Goal: Task Accomplishment & Management: Use online tool/utility

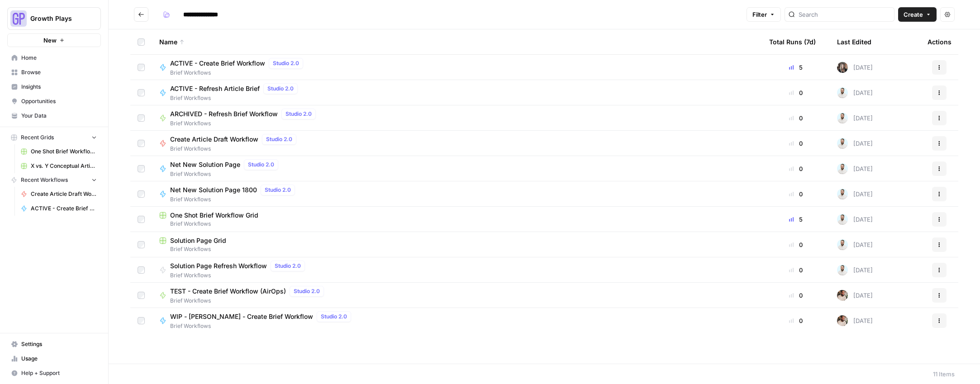
click at [36, 163] on span "X vs. Y Conceptual Articles" at bounding box center [64, 166] width 66 height 8
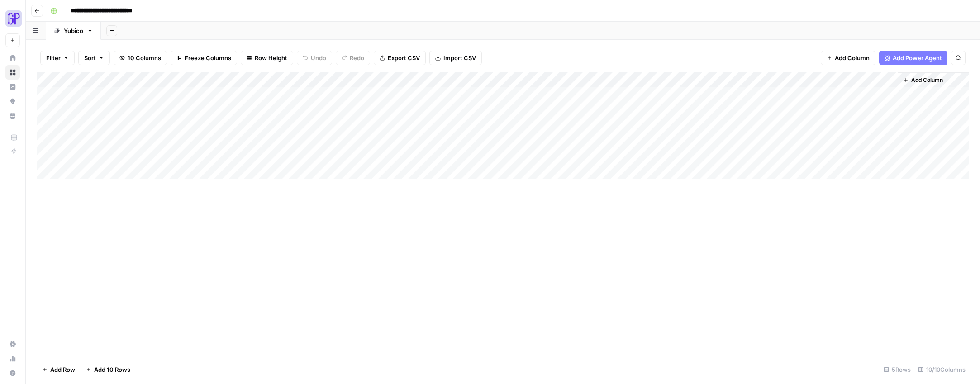
click at [111, 129] on div "Add Column" at bounding box center [503, 125] width 932 height 107
click at [202, 124] on div "Add Column" at bounding box center [503, 125] width 932 height 107
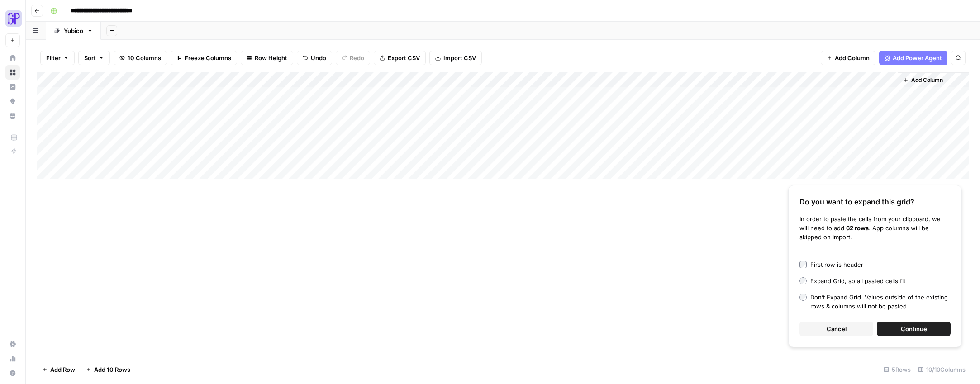
click at [826, 332] on span "Cancel" at bounding box center [836, 328] width 20 height 9
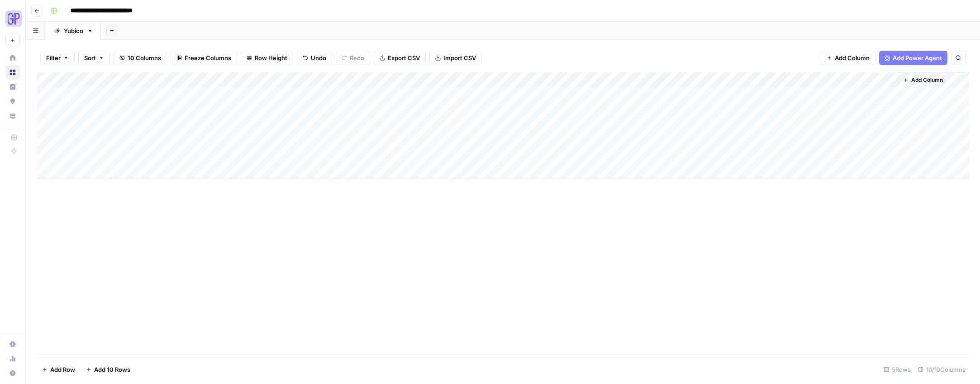
click at [186, 129] on div "Add Column" at bounding box center [503, 125] width 932 height 107
click at [186, 129] on textarea at bounding box center [221, 126] width 145 height 13
type textarea "**********"
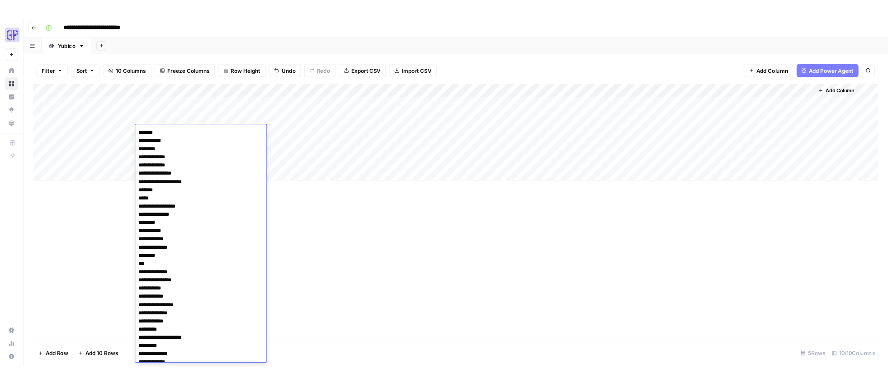
scroll to position [329, 0]
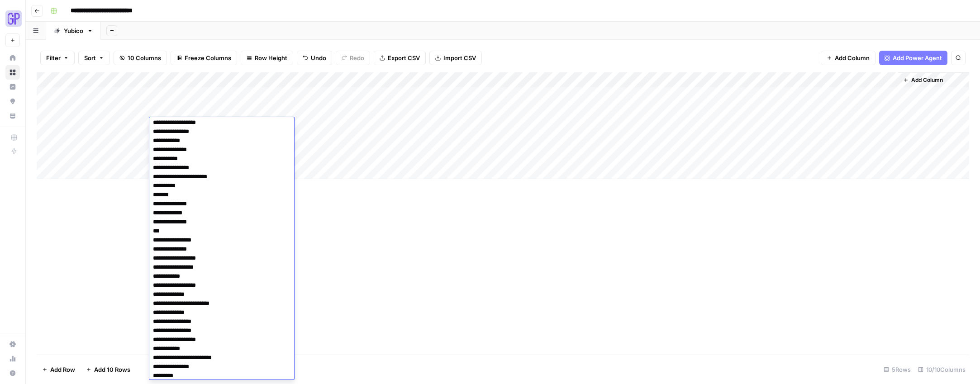
click at [432, 321] on div "Add Column" at bounding box center [503, 213] width 932 height 282
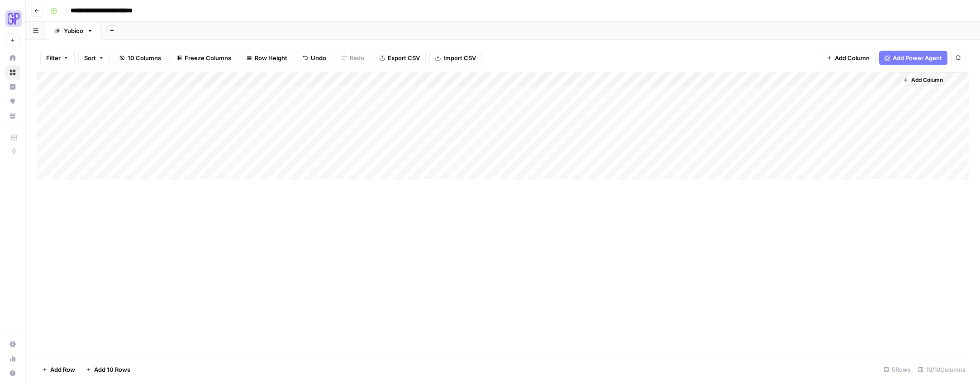
click at [269, 125] on div "Add Column" at bounding box center [503, 125] width 932 height 107
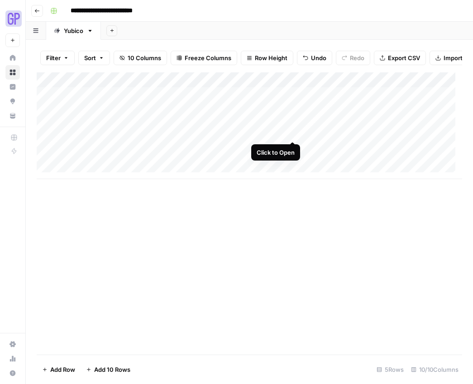
click at [290, 132] on div "Add Column" at bounding box center [249, 125] width 425 height 107
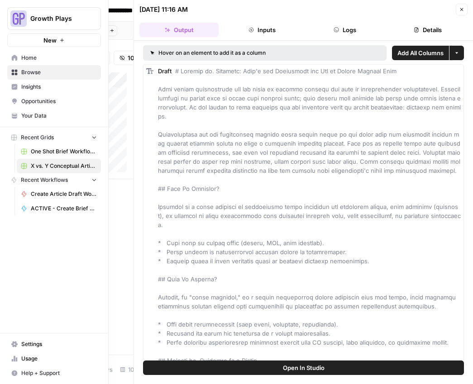
click at [1, 173] on nav "Recent Workflows Create Article Draft Workflow ACTIVE - Create Brief Workflow" at bounding box center [54, 194] width 108 height 43
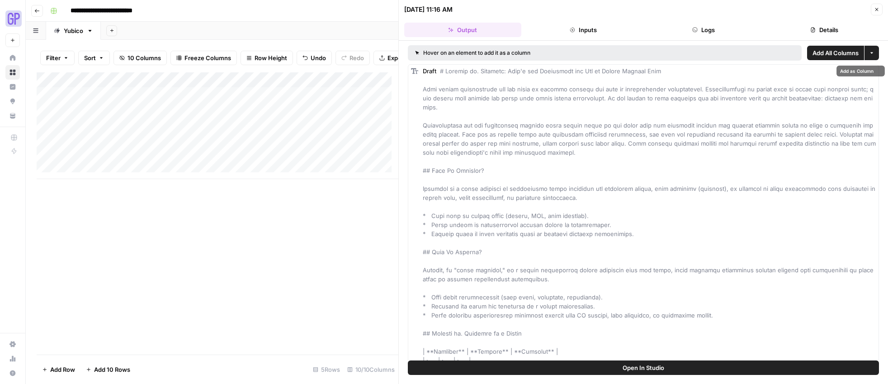
click at [648, 363] on span "Open In Studio" at bounding box center [644, 367] width 42 height 9
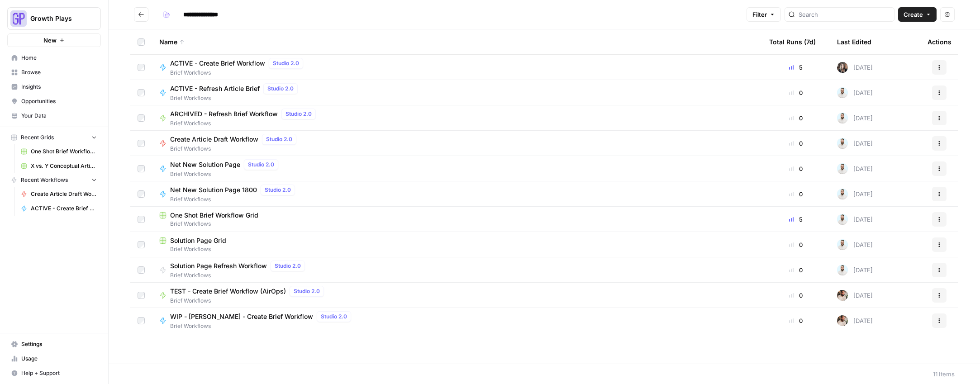
click at [45, 191] on span "Create Article Draft Workflow" at bounding box center [64, 194] width 66 height 8
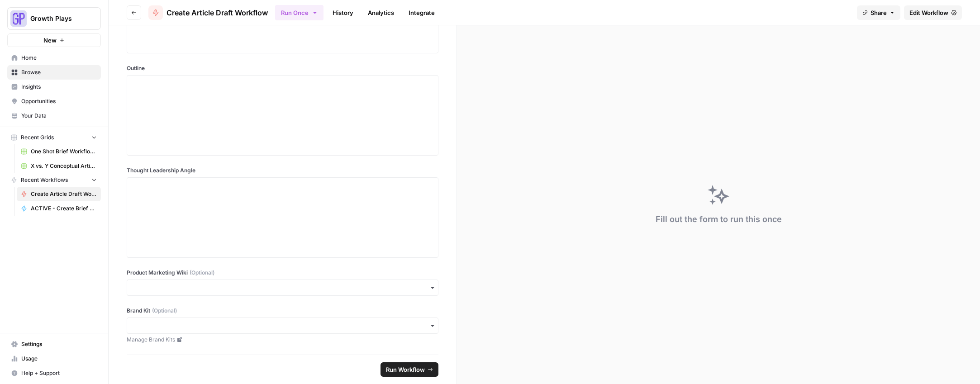
scroll to position [120, 0]
click at [29, 54] on span "Home" at bounding box center [59, 58] width 76 height 8
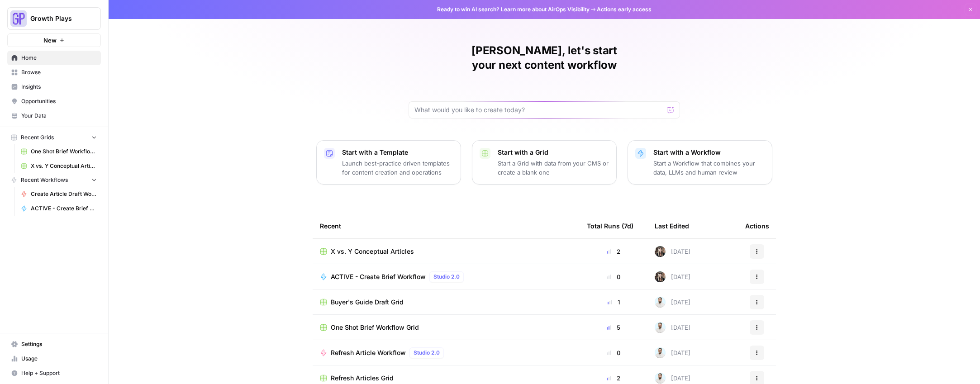
click at [38, 75] on span "Browse" at bounding box center [59, 72] width 76 height 8
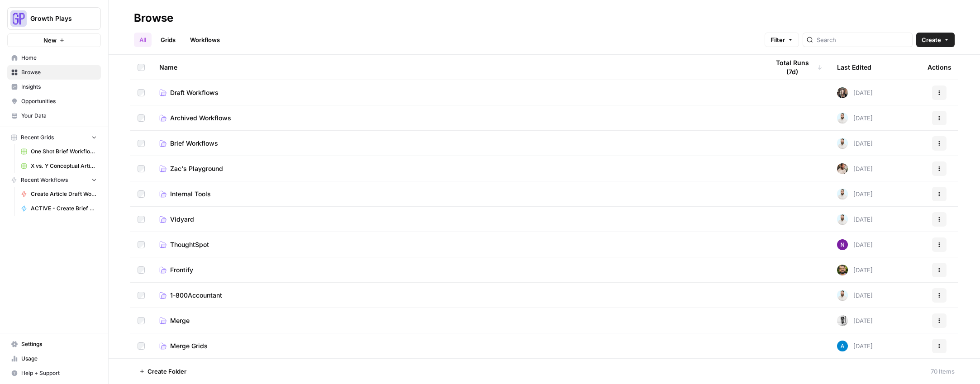
click at [203, 94] on span "Draft Workflows" at bounding box center [194, 92] width 48 height 9
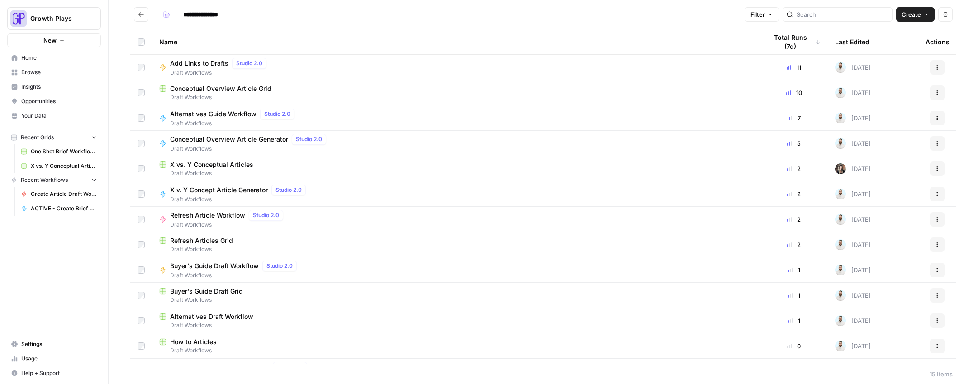
click at [227, 140] on span "Conceptual Overview Article Generator" at bounding box center [229, 139] width 118 height 9
click at [197, 89] on span "Conceptual Overview Article Grid" at bounding box center [220, 88] width 101 height 9
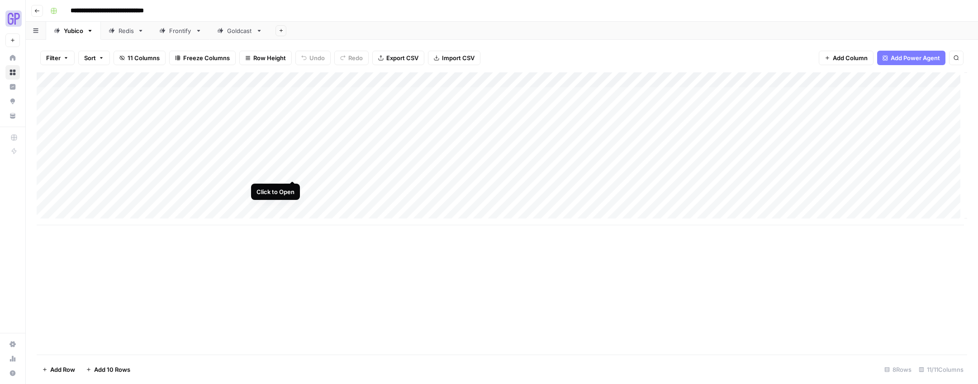
click at [291, 171] on div "Add Column" at bounding box center [502, 148] width 930 height 153
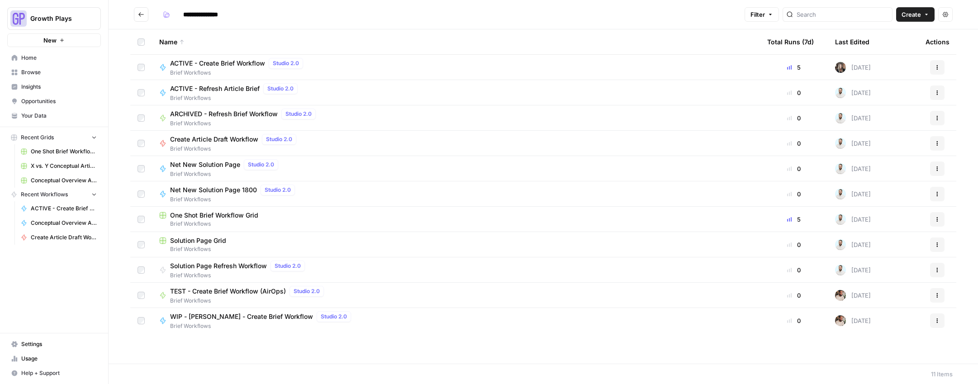
click at [48, 151] on span "One Shot Brief Workflow Grid" at bounding box center [64, 151] width 66 height 8
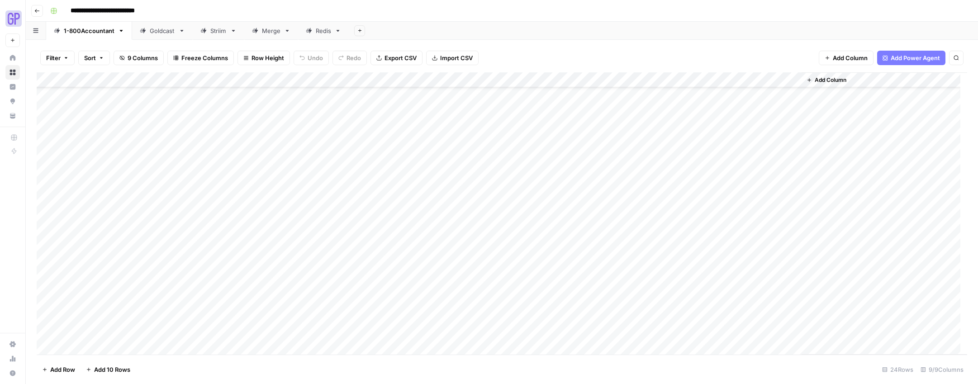
scroll to position [117, 0]
click at [197, 345] on div "Add Column" at bounding box center [502, 213] width 930 height 282
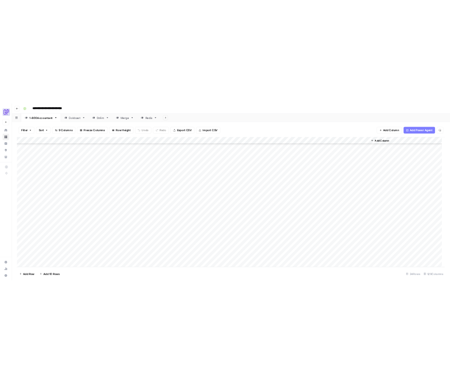
scroll to position [132, 0]
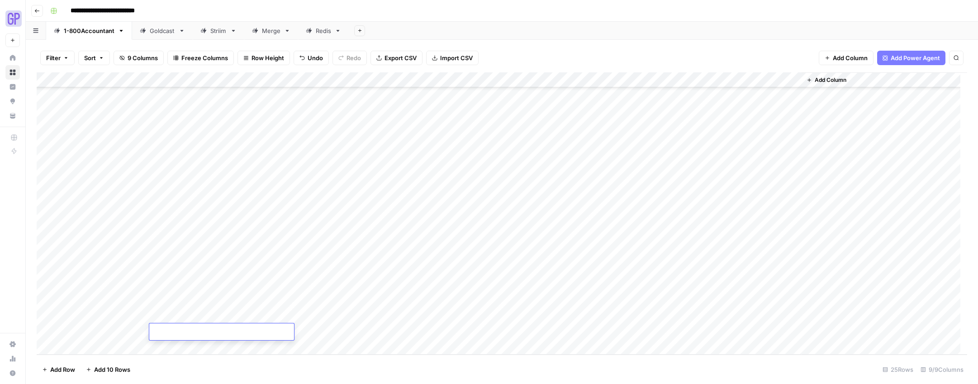
type textarea "**********"
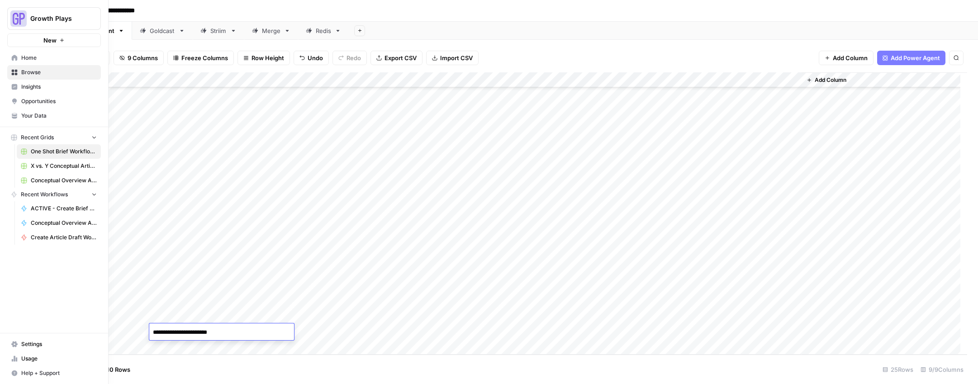
click at [0, 141] on nav "Recent Grids One Shot Brief Workflow Grid X vs. Y Conceptual Articles Conceptua…" at bounding box center [54, 159] width 108 height 57
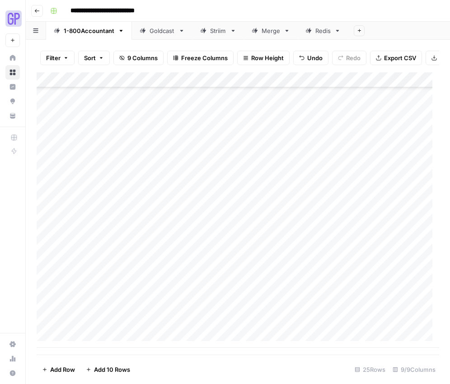
click at [167, 339] on div "Add Column" at bounding box center [238, 209] width 403 height 275
type textarea "**********"
click at [204, 338] on div "Add Column" at bounding box center [238, 209] width 403 height 275
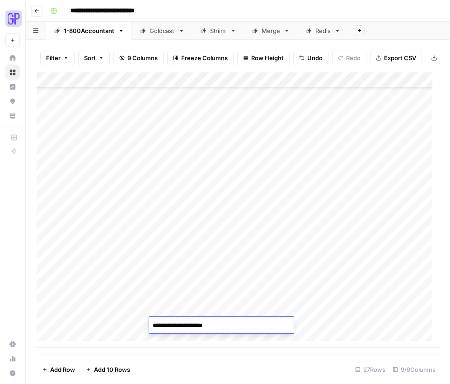
type textarea "**********"
click at [196, 335] on div "Add Column" at bounding box center [238, 209] width 403 height 275
click at [121, 310] on div "Add Column" at bounding box center [238, 209] width 403 height 275
click at [104, 262] on div "Add Column" at bounding box center [238, 209] width 403 height 275
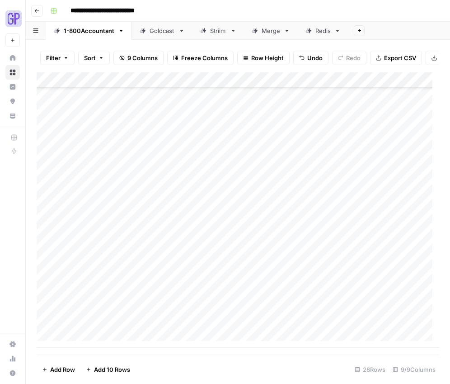
drag, startPoint x: 147, startPoint y: 270, endPoint x: 138, endPoint y: 322, distance: 53.2
click at [138, 322] on div "Add Column" at bounding box center [238, 209] width 403 height 275
click at [356, 280] on div "Add Column" at bounding box center [238, 209] width 403 height 275
click at [349, 294] on div "Add Column" at bounding box center [238, 209] width 403 height 275
click at [349, 307] on div "Add Column" at bounding box center [238, 209] width 403 height 275
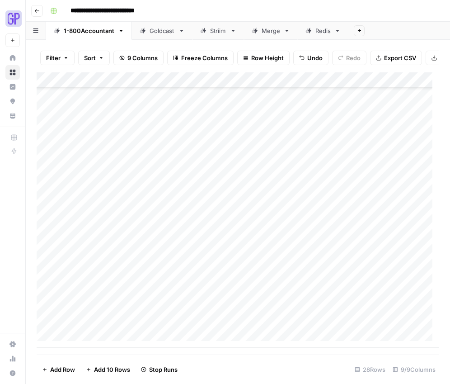
click at [347, 323] on div "Add Column" at bounding box center [238, 209] width 403 height 275
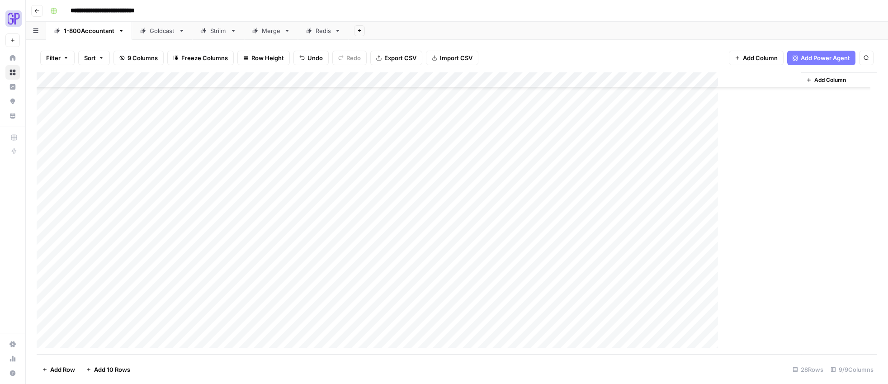
scroll to position [178, 0]
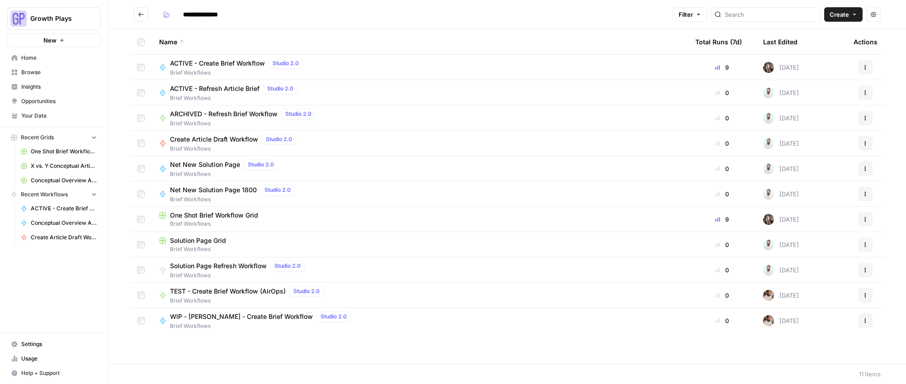
click at [28, 114] on span "Your Data" at bounding box center [59, 116] width 76 height 8
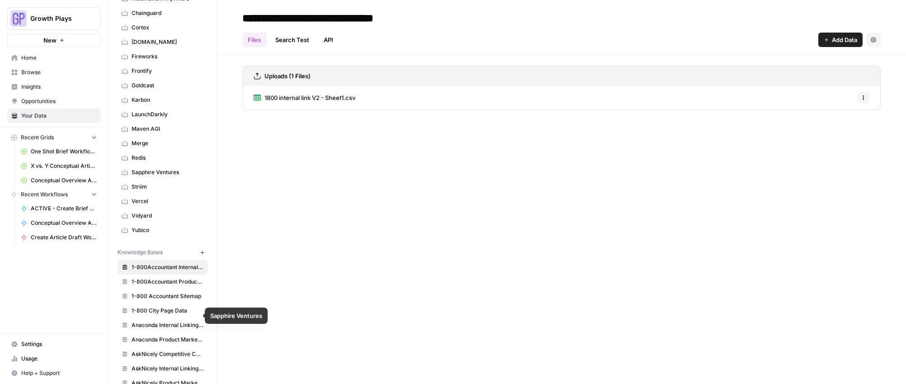
scroll to position [147, 0]
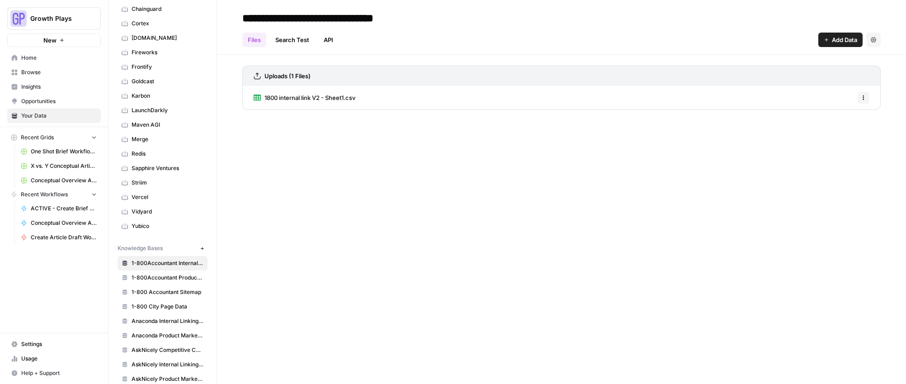
click at [136, 209] on span "Vidyard" at bounding box center [168, 212] width 72 height 8
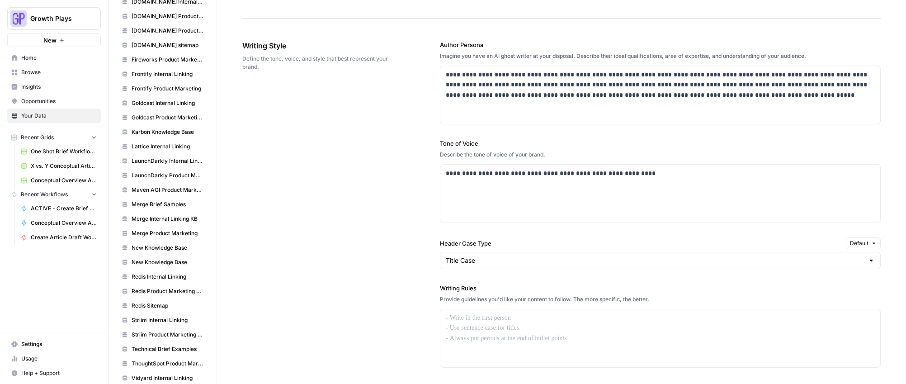
scroll to position [711, 0]
click at [152, 335] on span "Vidyard Product Marketing Wiki" at bounding box center [168, 337] width 72 height 8
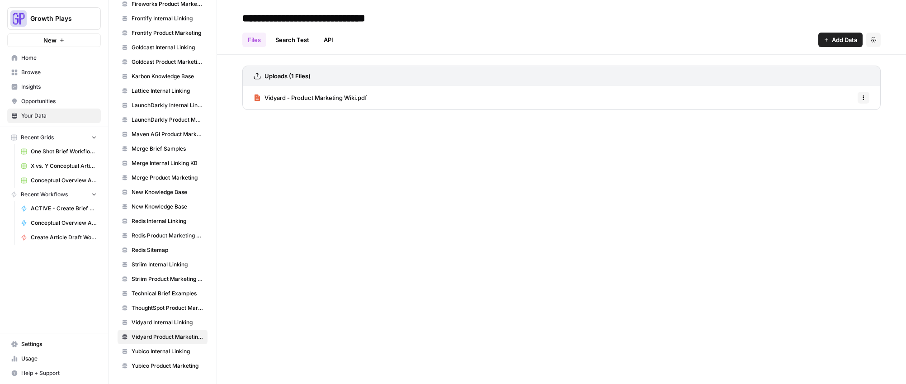
click at [143, 321] on span "Vidyard Internal Linking" at bounding box center [168, 322] width 72 height 8
click at [81, 140] on button "Recent Grids" at bounding box center [54, 138] width 94 height 14
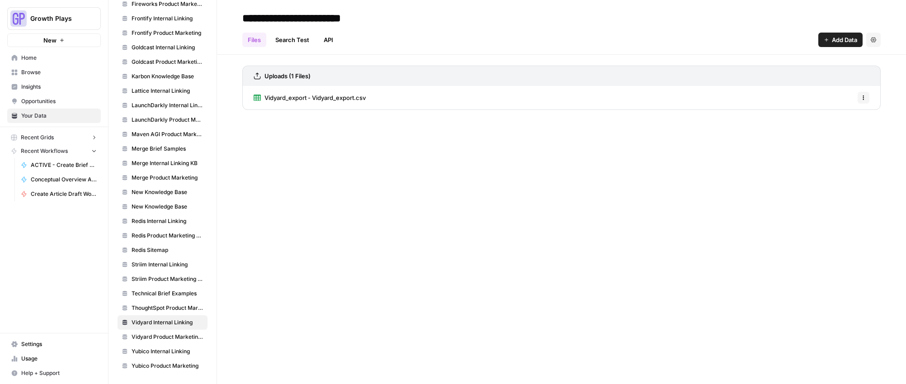
click at [75, 142] on button "Recent Grids" at bounding box center [54, 138] width 94 height 14
click at [70, 149] on span "One Shot Brief Workflow Grid" at bounding box center [64, 151] width 66 height 8
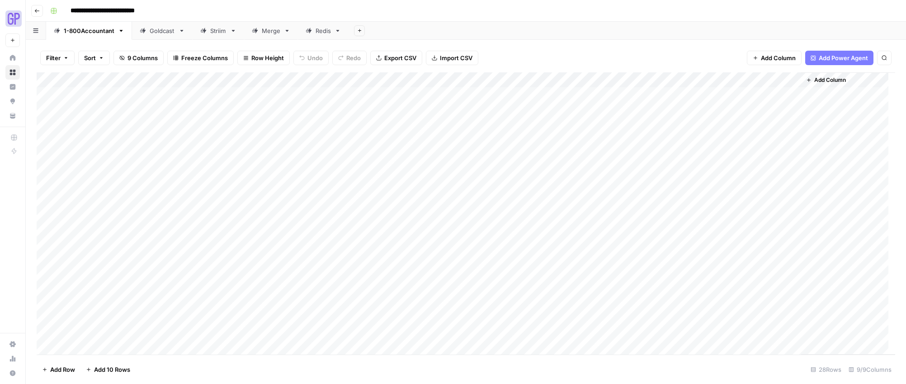
click at [350, 32] on div "Add Sheet" at bounding box center [628, 31] width 558 height 18
click at [357, 31] on icon "button" at bounding box center [359, 30] width 5 height 5
click at [90, 35] on link "1-800Accountant" at bounding box center [89, 31] width 86 height 18
click at [120, 31] on icon "button" at bounding box center [121, 31] width 3 height 2
click at [128, 58] on icon "button" at bounding box center [128, 60] width 6 height 6
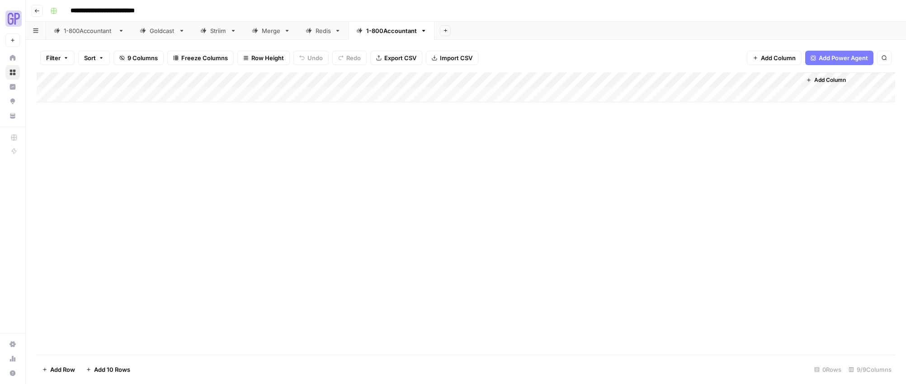
click at [102, 98] on div "Add Column" at bounding box center [466, 87] width 859 height 30
type textarea "*******"
click at [152, 174] on div "Add Column" at bounding box center [466, 213] width 859 height 282
click at [198, 93] on div "Add Column" at bounding box center [466, 94] width 859 height 45
click at [208, 189] on div "Add Column" at bounding box center [466, 213] width 859 height 282
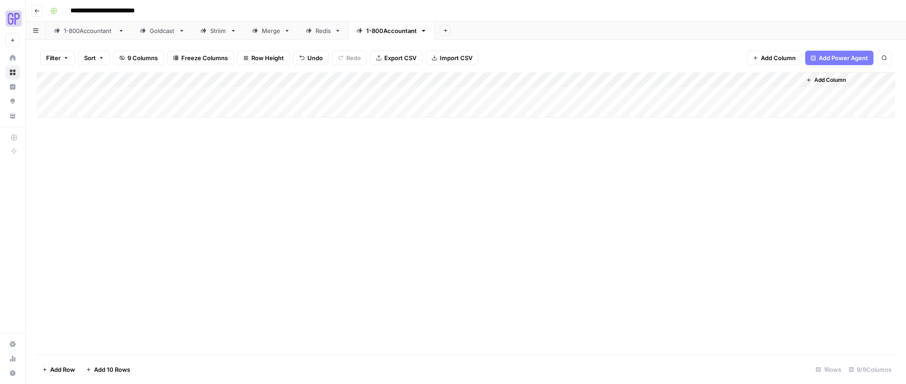
click at [268, 91] on div "Add Column" at bounding box center [466, 94] width 859 height 45
click at [268, 91] on textarea at bounding box center [303, 95] width 145 height 13
type textarea "**********"
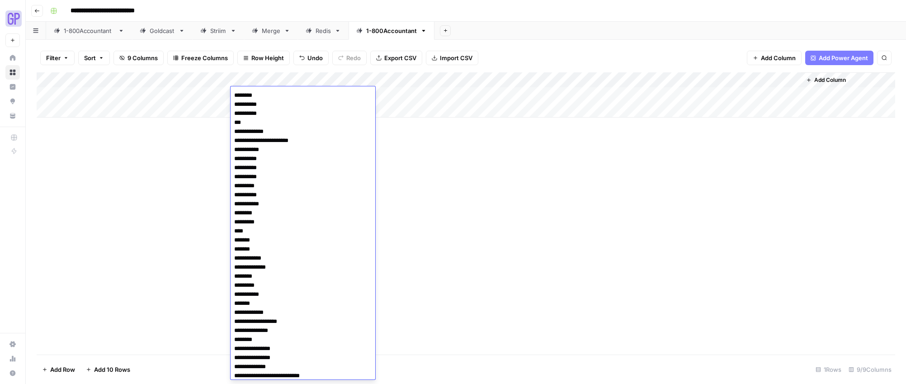
scroll to position [525, 0]
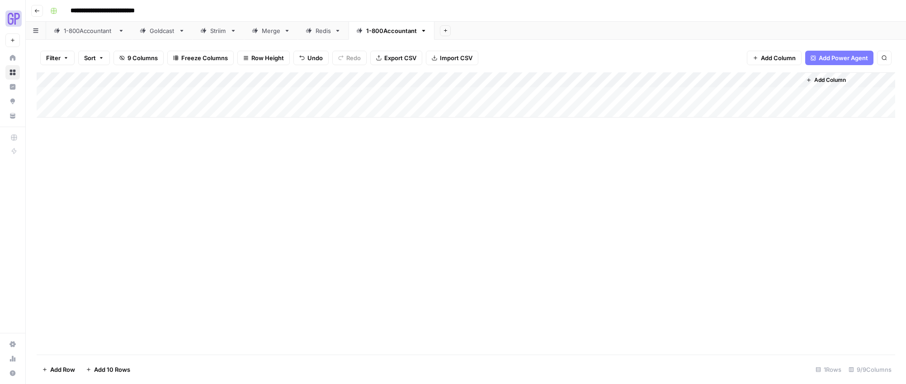
click at [139, 271] on div "Add Column" at bounding box center [466, 213] width 859 height 282
drag, startPoint x: 329, startPoint y: 185, endPoint x: 343, endPoint y: 118, distance: 68.8
click at [329, 185] on div "Add Column" at bounding box center [466, 213] width 859 height 282
click at [512, 95] on div "Add Column" at bounding box center [466, 94] width 859 height 45
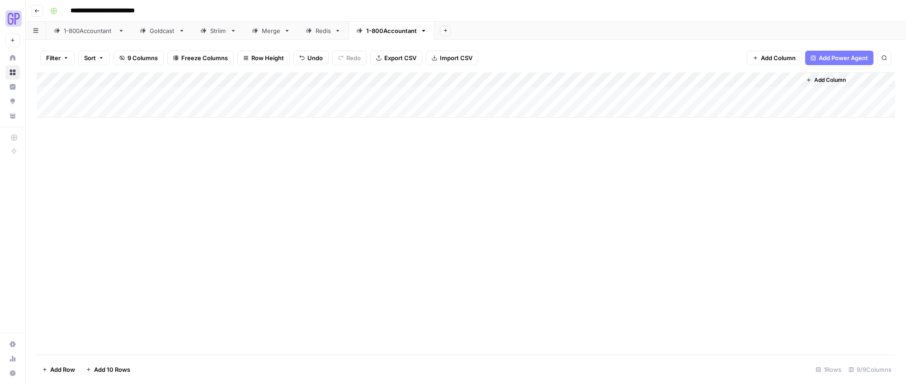
click at [502, 170] on div "Add Column" at bounding box center [466, 213] width 859 height 282
click at [87, 33] on div "1-800Accountant" at bounding box center [89, 30] width 51 height 9
click at [361, 33] on icon at bounding box center [359, 31] width 6 height 6
click at [423, 34] on link "1-800Accountant" at bounding box center [392, 31] width 86 height 18
click at [423, 31] on icon "button" at bounding box center [423, 31] width 3 height 2
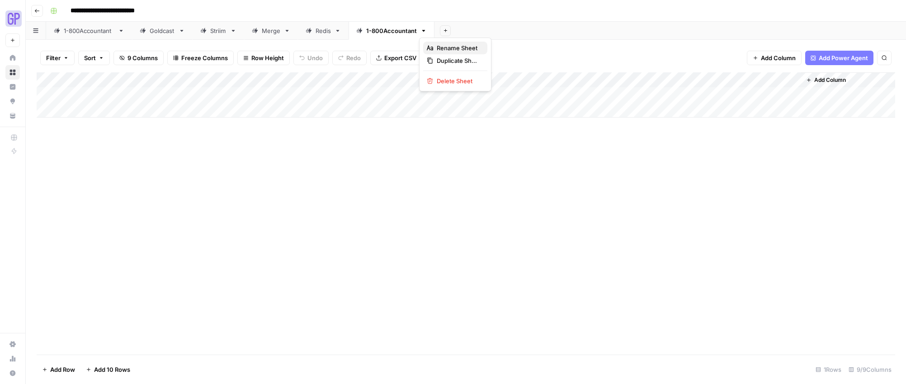
click at [447, 47] on span "Rename Sheet" at bounding box center [458, 47] width 43 height 9
click at [385, 28] on input "**********" at bounding box center [391, 31] width 51 height 12
type input "*******"
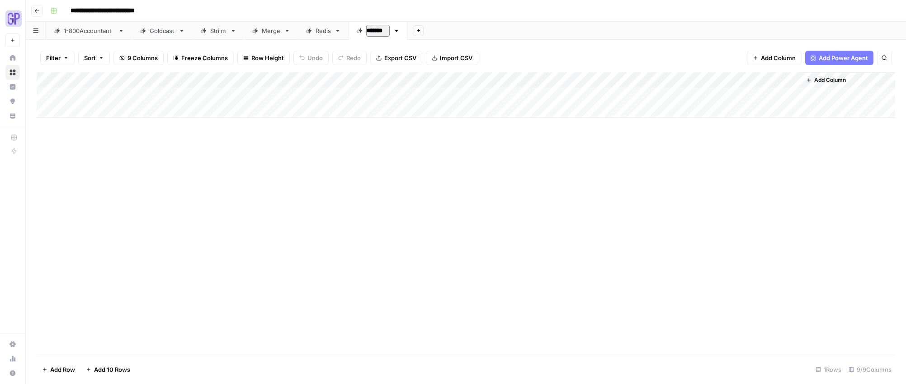
click at [392, 220] on div "Add Column" at bounding box center [466, 213] width 859 height 282
click at [37, 8] on icon "button" at bounding box center [36, 10] width 5 height 5
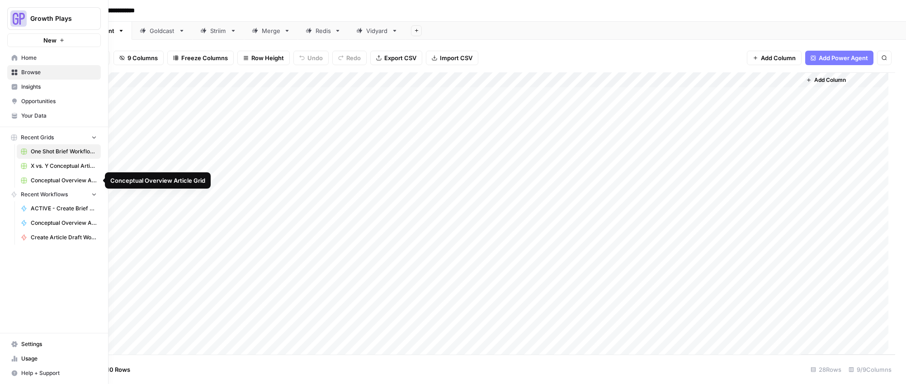
click at [59, 206] on span "ACTIVE - Create Brief Workflow" at bounding box center [64, 208] width 66 height 8
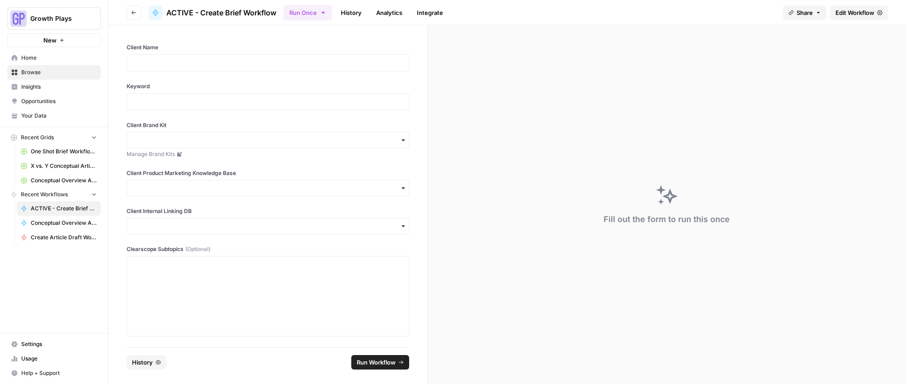
click at [232, 55] on div at bounding box center [268, 62] width 283 height 17
click at [231, 62] on p at bounding box center [268, 62] width 271 height 9
click at [189, 264] on p at bounding box center [268, 264] width 271 height 9
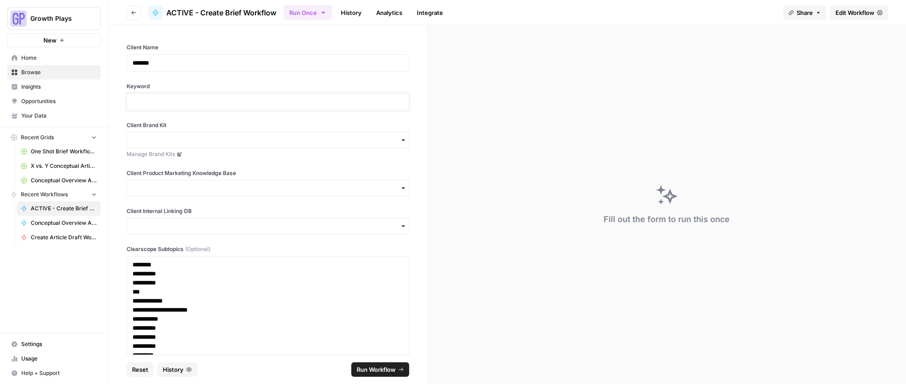
click at [202, 101] on p at bounding box center [268, 101] width 271 height 9
click at [185, 144] on input "Client Brand Kit" at bounding box center [268, 140] width 271 height 9
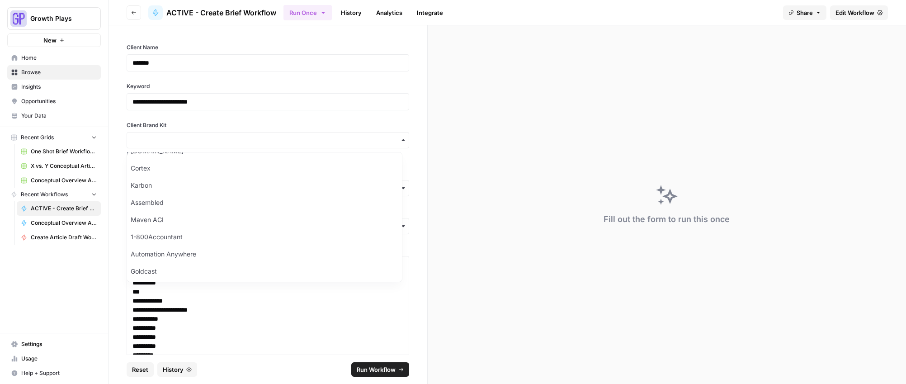
scroll to position [97, 0]
click at [147, 236] on div "Vidyard" at bounding box center [264, 239] width 275 height 17
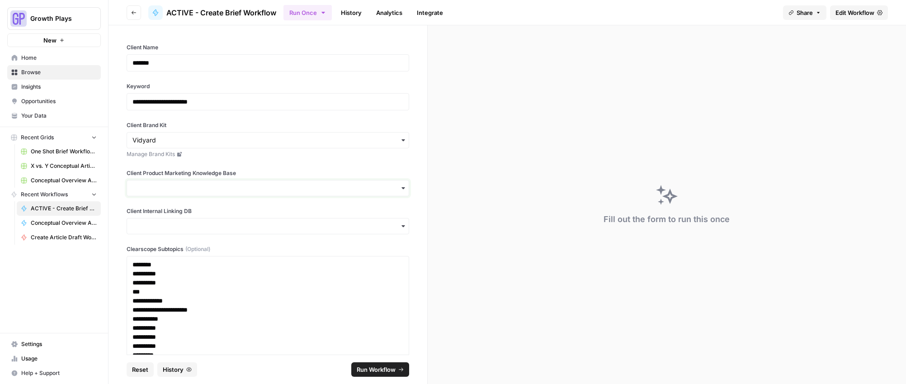
click at [153, 192] on input "Client Product Marketing Knowledge Base" at bounding box center [268, 188] width 271 height 9
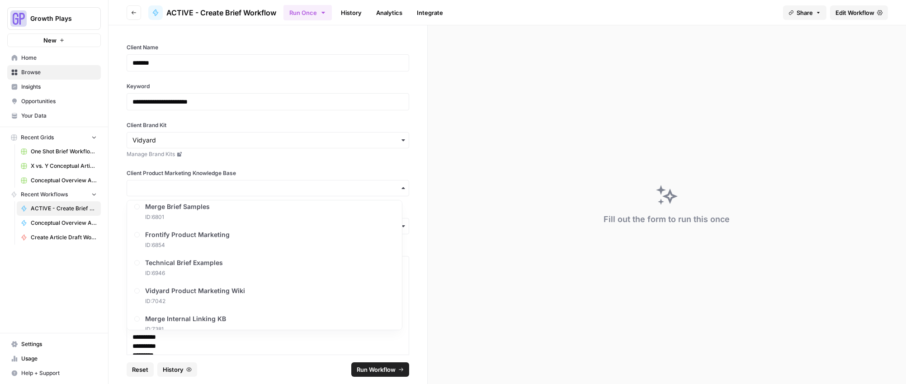
scroll to position [170, 0]
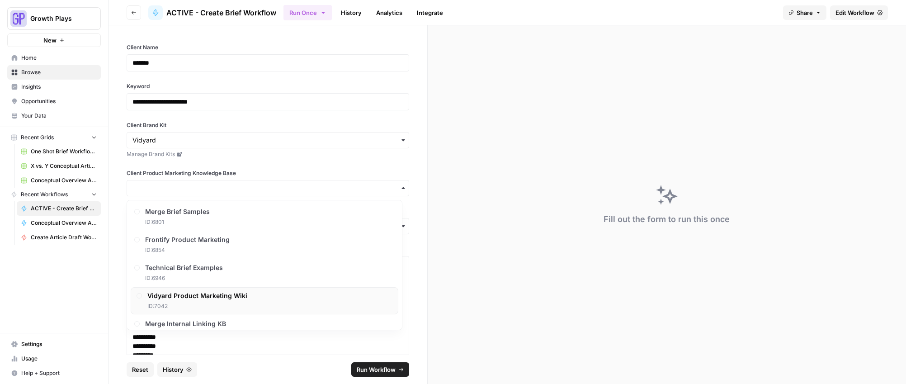
click at [185, 294] on span "Vidyard Product Marketing Wiki" at bounding box center [197, 295] width 100 height 9
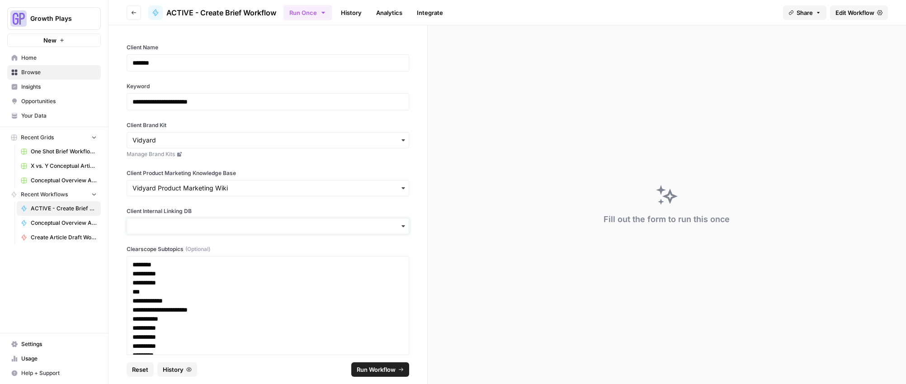
click at [166, 223] on input "Client Internal Linking DB" at bounding box center [268, 226] width 271 height 9
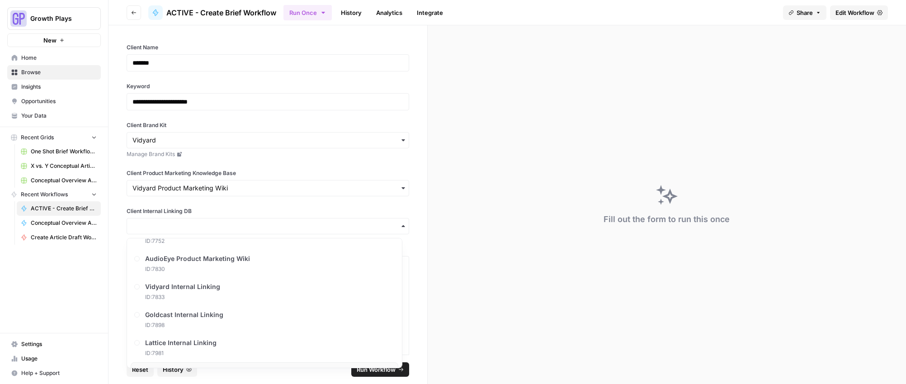
scroll to position [483, 0]
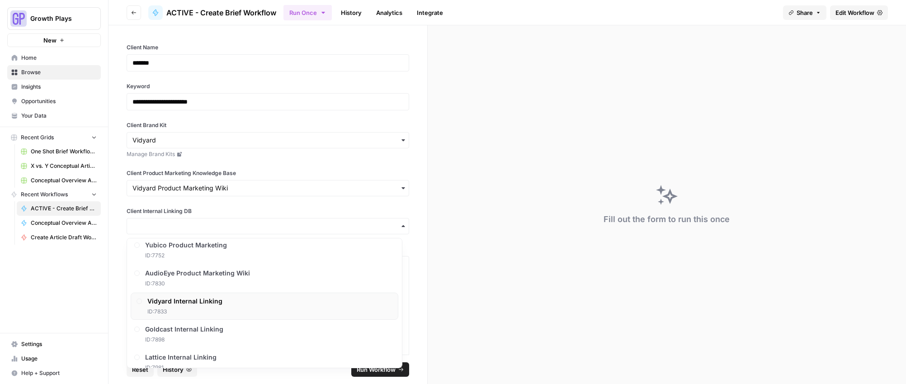
click at [187, 303] on span "Vidyard Internal Linking" at bounding box center [184, 301] width 75 height 9
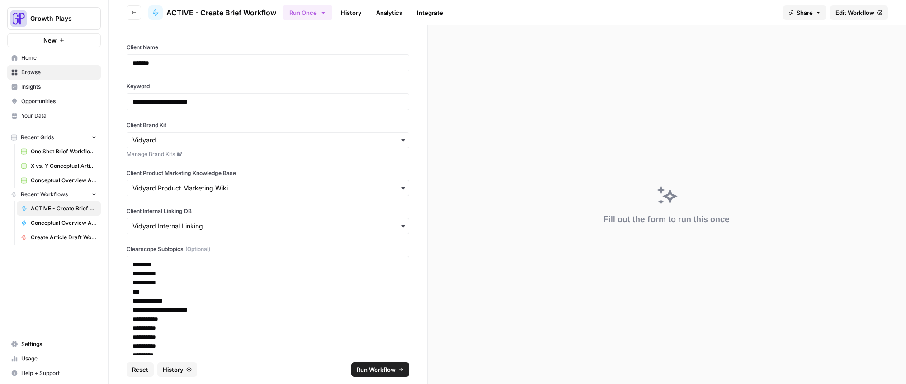
click at [67, 294] on div "Growth Plays New Home Browse Insights Opportunities Your Data Recent Grids One …" at bounding box center [54, 192] width 108 height 384
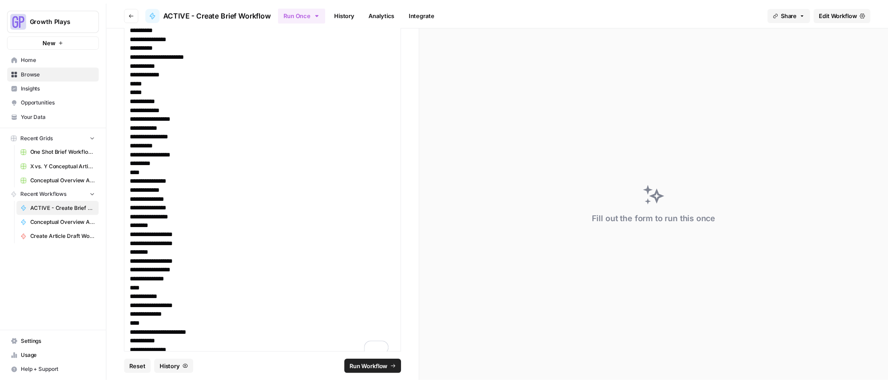
scroll to position [735, 0]
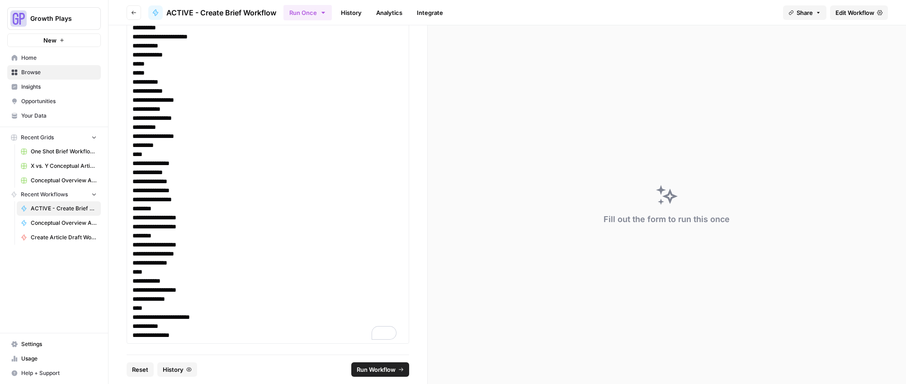
click at [363, 370] on span "Run Workflow" at bounding box center [376, 369] width 39 height 9
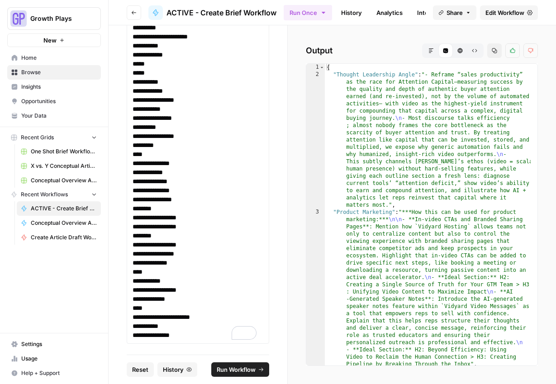
click at [433, 51] on icon "button" at bounding box center [430, 50] width 5 height 5
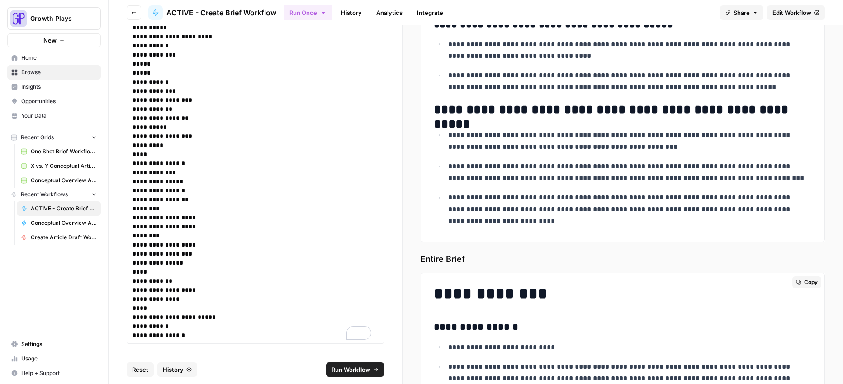
scroll to position [2013, 0]
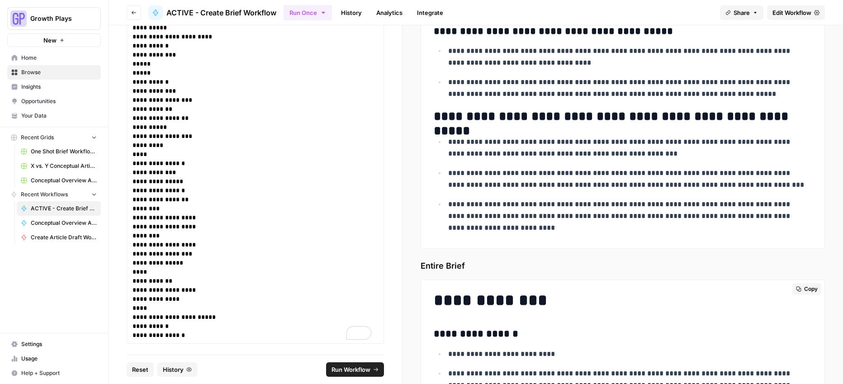
click at [805, 290] on span "Copy" at bounding box center [811, 289] width 14 height 8
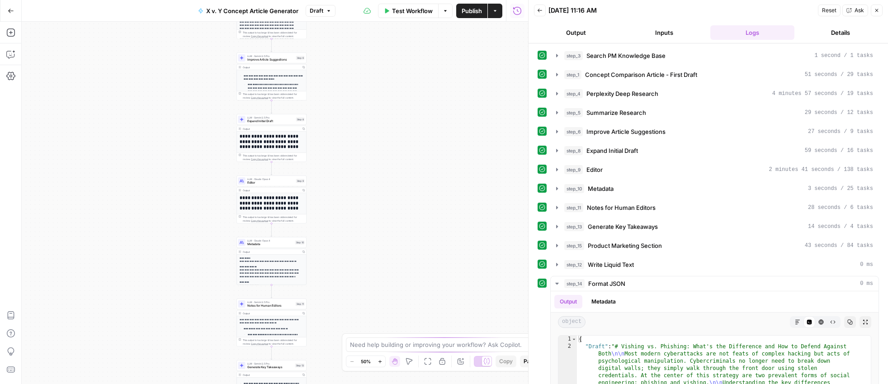
click at [571, 33] on button "Output" at bounding box center [576, 32] width 85 height 14
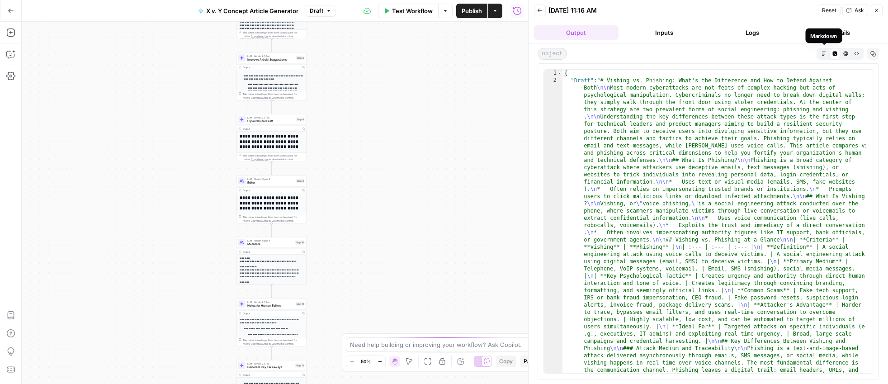
click at [822, 52] on icon "button" at bounding box center [824, 53] width 5 height 5
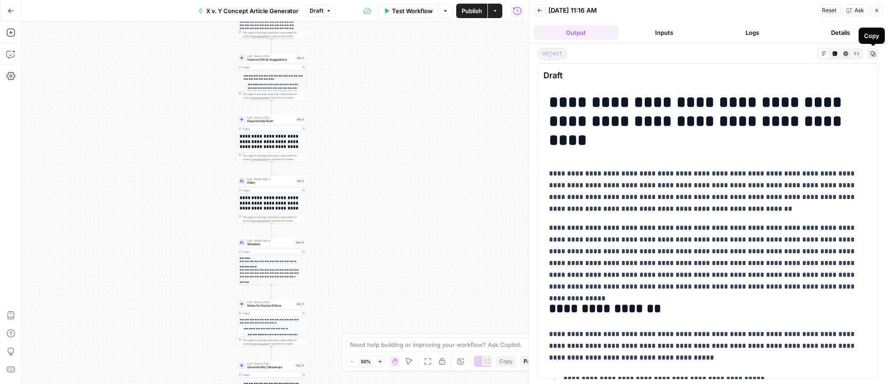
click at [872, 52] on icon "button" at bounding box center [873, 54] width 5 height 5
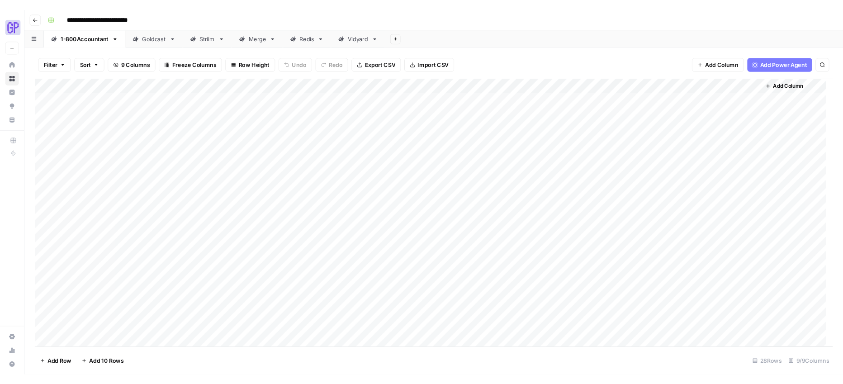
scroll to position [178, 0]
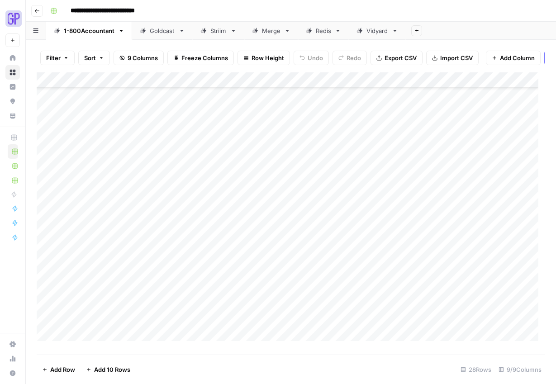
click at [346, 293] on div "Add Column" at bounding box center [291, 209] width 508 height 275
click at [372, 292] on div "Add Column" at bounding box center [291, 209] width 508 height 275
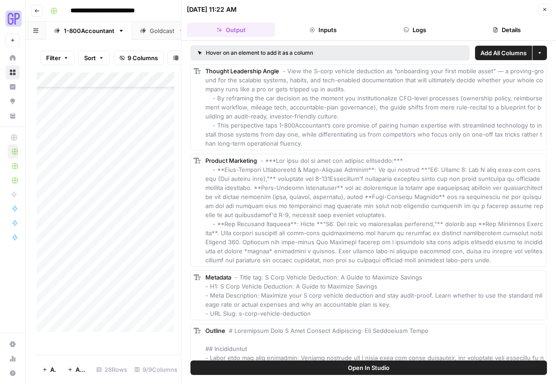
click at [346, 365] on button "Open In Studio" at bounding box center [368, 367] width 356 height 14
click at [546, 10] on icon "button" at bounding box center [544, 9] width 5 height 5
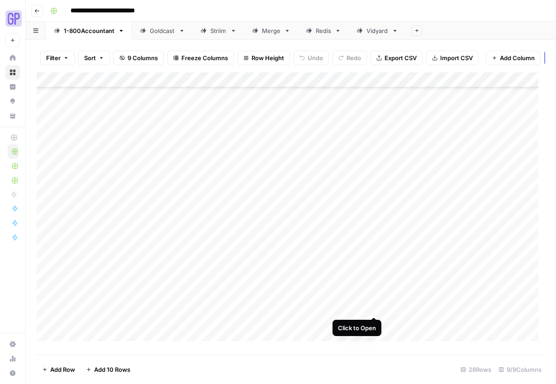
click at [374, 307] on div "Add Column" at bounding box center [291, 209] width 508 height 275
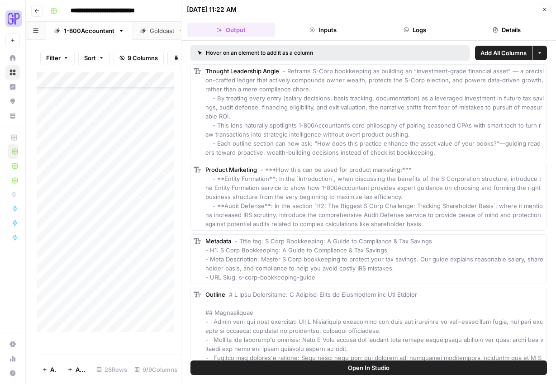
click at [371, 367] on span "Open In Studio" at bounding box center [369, 367] width 42 height 9
drag, startPoint x: 542, startPoint y: 10, endPoint x: 526, endPoint y: 40, distance: 34.2
click at [542, 10] on icon "button" at bounding box center [544, 9] width 5 height 5
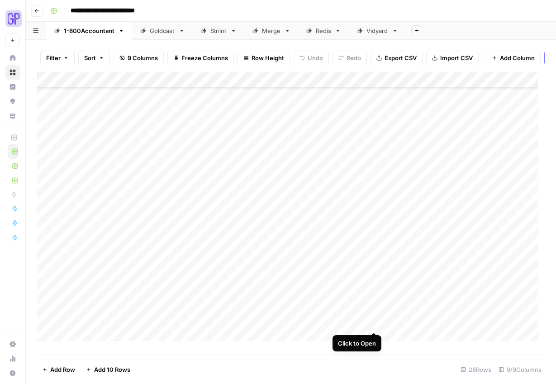
click at [375, 321] on div "Add Column" at bounding box center [291, 209] width 508 height 275
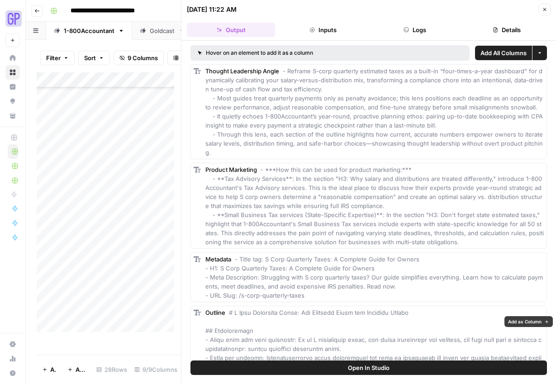
click at [374, 366] on span "Open In Studio" at bounding box center [369, 367] width 42 height 9
click at [548, 9] on button "Close" at bounding box center [545, 10] width 12 height 12
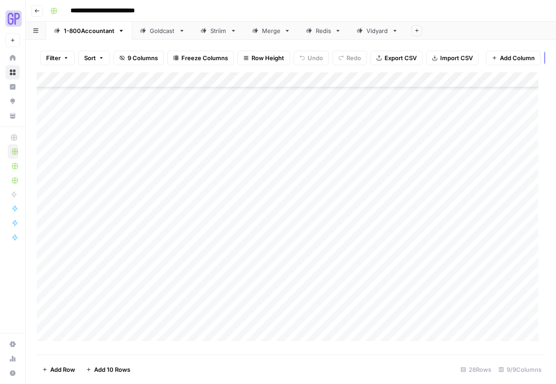
click at [375, 338] on div "Add Column" at bounding box center [291, 209] width 508 height 275
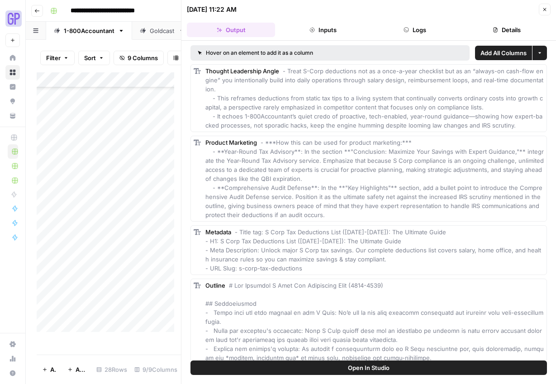
click at [384, 371] on span "Open In Studio" at bounding box center [369, 367] width 42 height 9
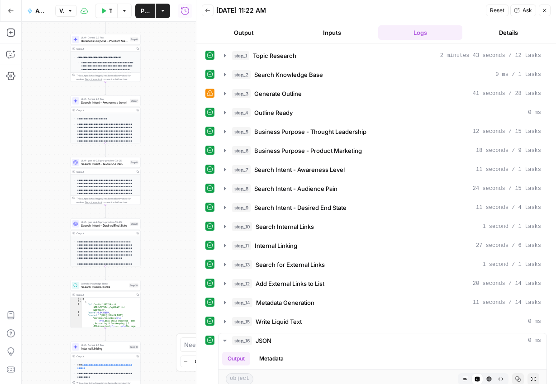
click at [259, 27] on button "Output" at bounding box center [244, 32] width 85 height 14
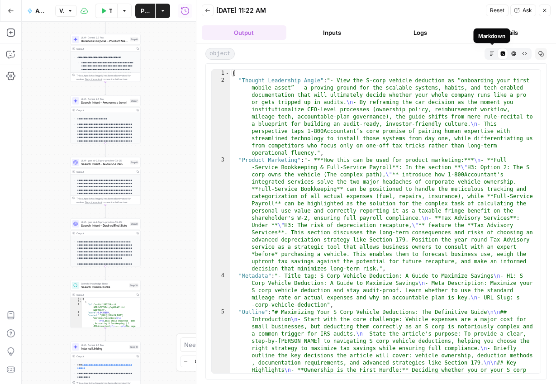
click at [491, 51] on icon "button" at bounding box center [491, 53] width 4 height 4
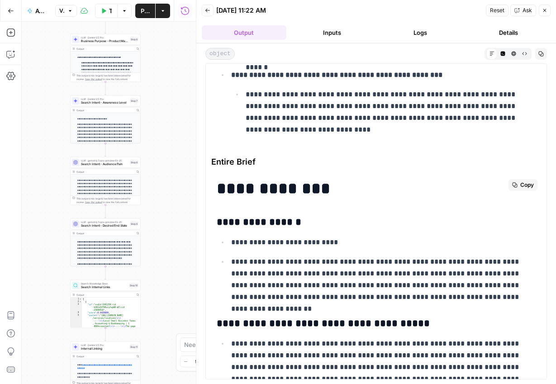
scroll to position [3109, 0]
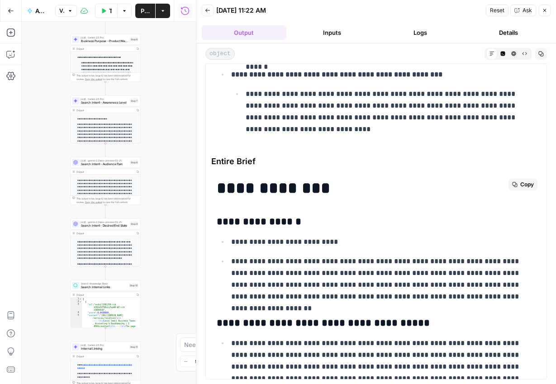
click at [524, 179] on button "Copy" at bounding box center [522, 185] width 29 height 12
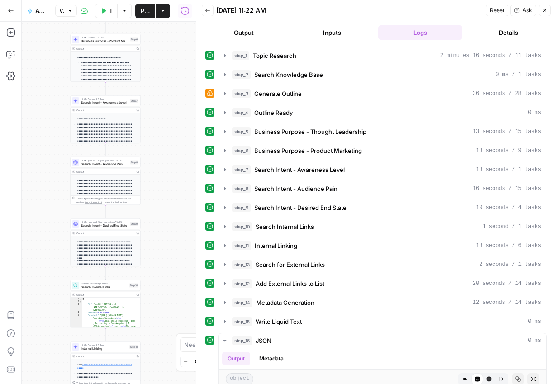
click at [254, 35] on button "Output" at bounding box center [244, 32] width 85 height 14
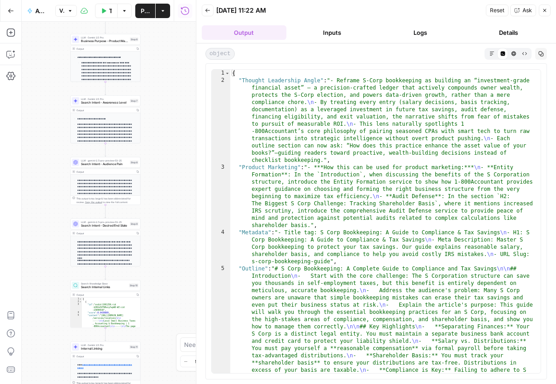
click at [489, 53] on icon "button" at bounding box center [491, 53] width 5 height 5
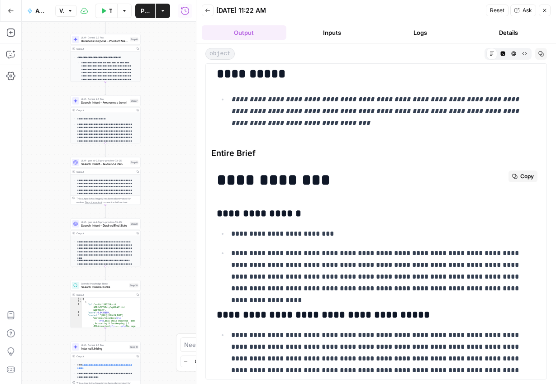
scroll to position [2837, 0]
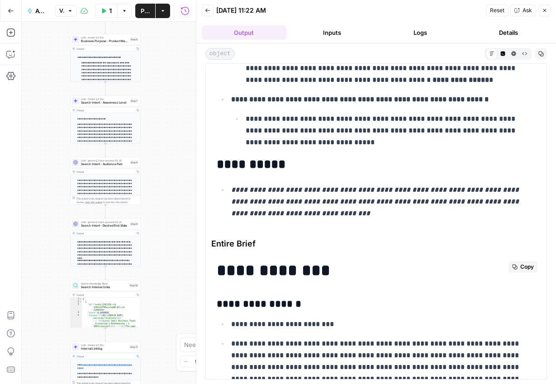
click at [512, 270] on button "Copy" at bounding box center [522, 267] width 29 height 12
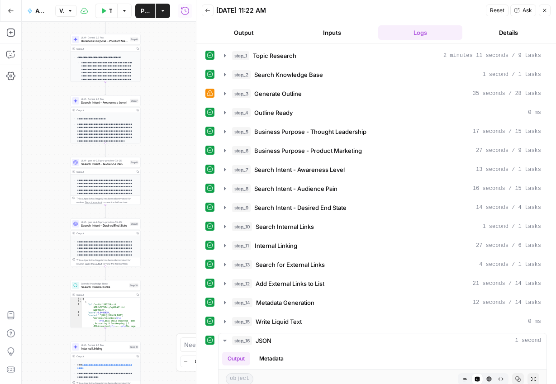
click at [247, 33] on button "Output" at bounding box center [244, 32] width 85 height 14
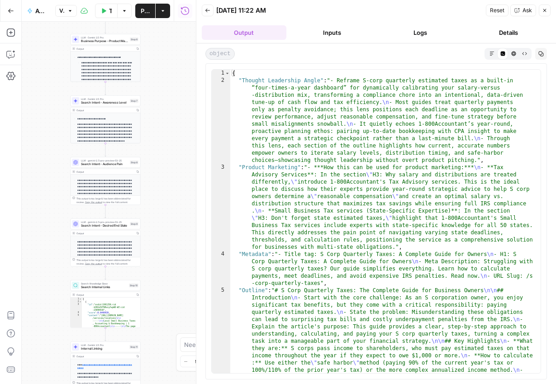
click at [490, 53] on icon "button" at bounding box center [491, 53] width 5 height 5
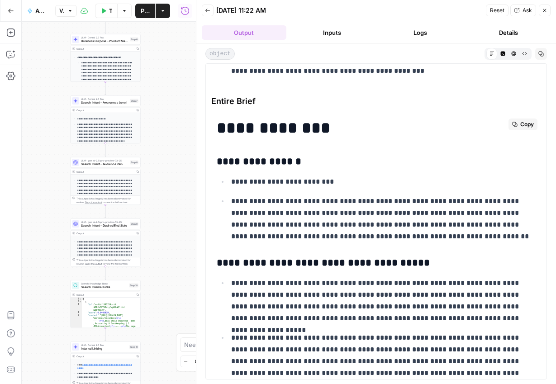
scroll to position [2981, 0]
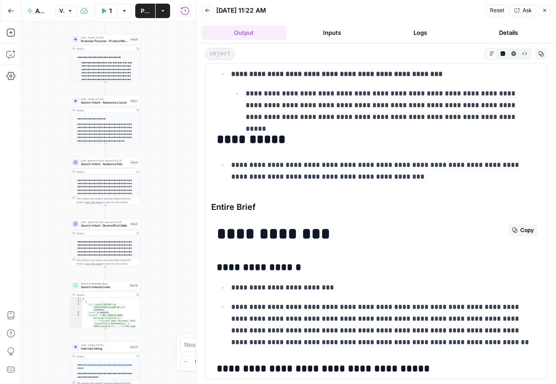
click at [520, 231] on span "Copy" at bounding box center [527, 230] width 14 height 8
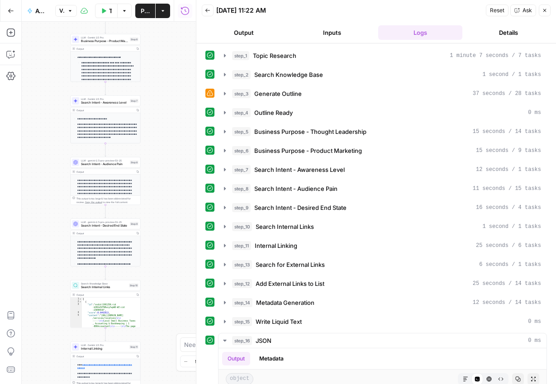
click at [256, 33] on button "Output" at bounding box center [244, 32] width 85 height 14
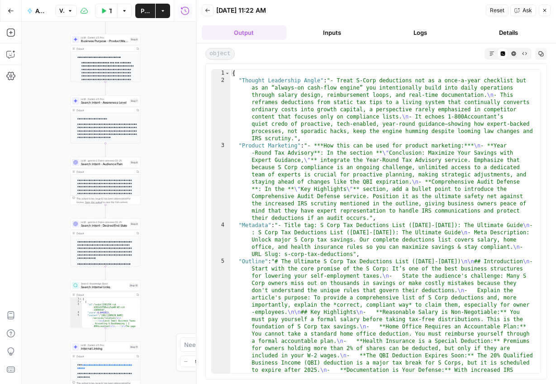
click at [491, 58] on button "Markdown" at bounding box center [491, 53] width 11 height 11
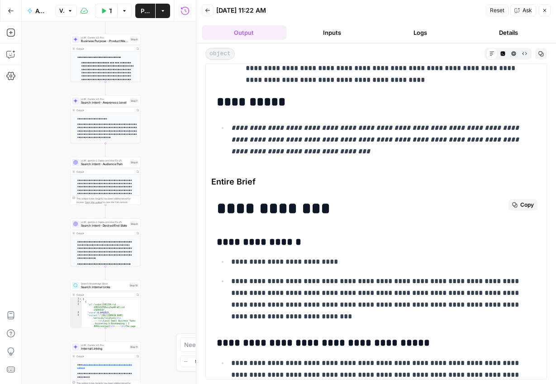
scroll to position [3009, 0]
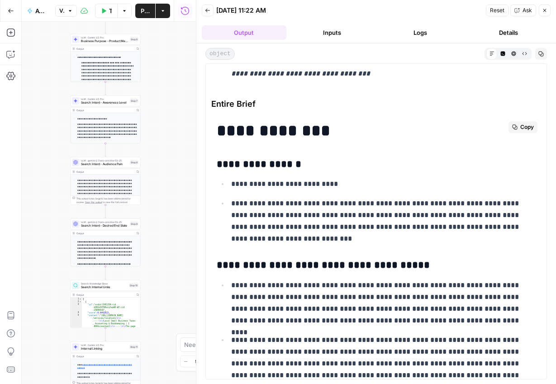
click at [520, 127] on span "Copy" at bounding box center [527, 127] width 14 height 8
